Goal: Transaction & Acquisition: Purchase product/service

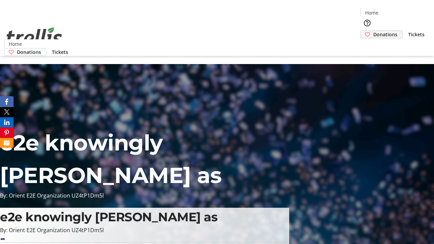
click at [373, 31] on span "Donations" at bounding box center [385, 34] width 24 height 7
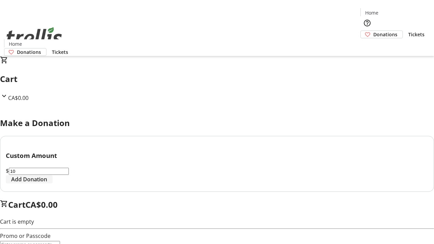
click at [47, 183] on span "Add Donation" at bounding box center [29, 179] width 36 height 8
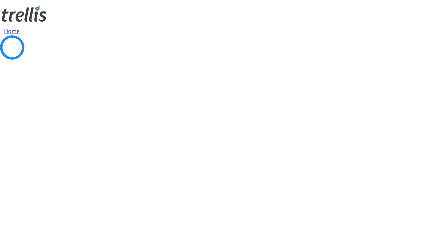
select select "CA"
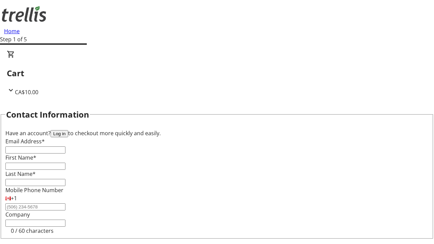
click at [68, 130] on button "Log in" at bounding box center [59, 133] width 18 height 7
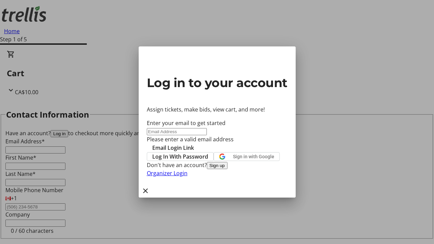
click at [227, 169] on button "Sign up" at bounding box center [217, 165] width 21 height 7
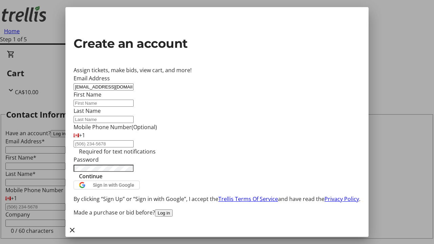
type input "[EMAIL_ADDRESS][DOMAIN_NAME]"
type input "Halle"
type input "[PERSON_NAME]"
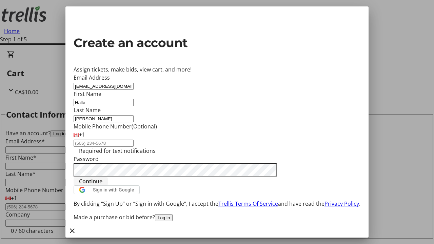
click at [102, 185] on span "Continue" at bounding box center [90, 181] width 23 height 8
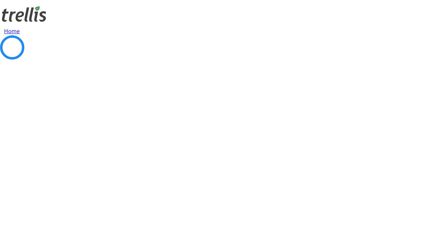
select select "CA"
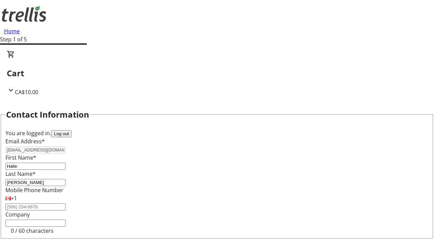
select select "BC"
select select "CA"
type input "V1Y 0C2"
